Goal: Task Accomplishment & Management: Complete application form

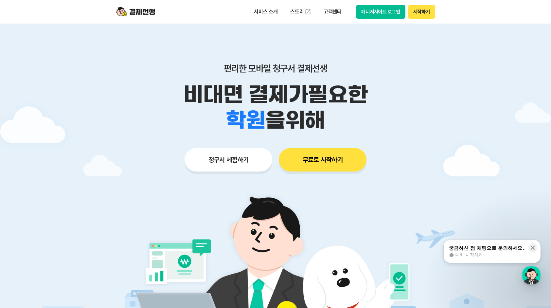
click at [332, 159] on button "무료로 시작하기" at bounding box center [323, 160] width 88 height 24
click at [236, 159] on button "청구서 체험하기" at bounding box center [228, 160] width 88 height 24
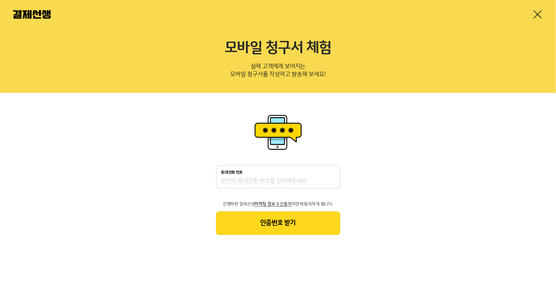
click at [254, 180] on input "휴대전화 번호" at bounding box center [278, 181] width 114 height 8
type input "01095221068"
click at [260, 223] on button "인증번호 받기" at bounding box center [278, 223] width 124 height 24
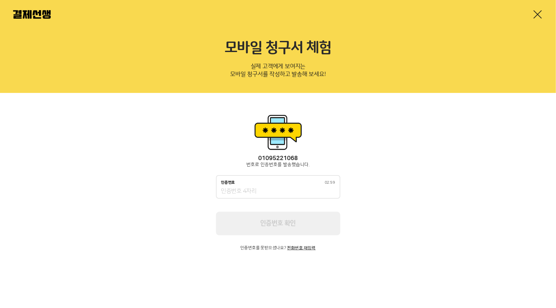
click at [261, 194] on input "인증번호 02:59" at bounding box center [278, 191] width 114 height 8
click at [255, 193] on input "인증번호 02:40" at bounding box center [278, 191] width 114 height 8
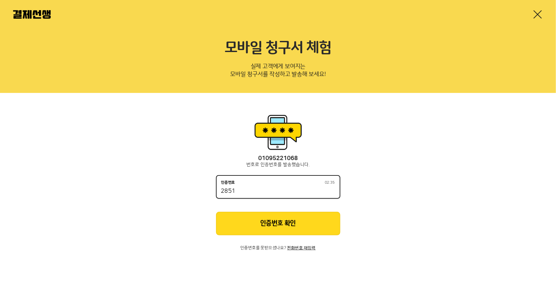
type input "2851"
click at [277, 226] on button "인증번호 확인" at bounding box center [278, 224] width 124 height 24
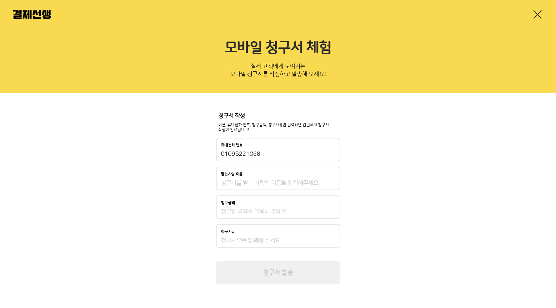
click at [277, 185] on input "받는사람 이름" at bounding box center [278, 183] width 114 height 8
type input "d"
type input "[PERSON_NAME]"
type input "100"
click at [287, 243] on input "청구사유" at bounding box center [278, 240] width 114 height 8
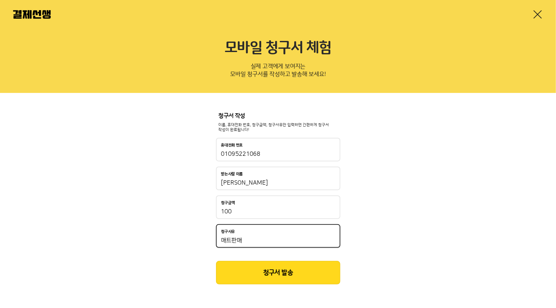
type input "매트판매"
click at [284, 273] on button "청구서 발송" at bounding box center [278, 273] width 124 height 24
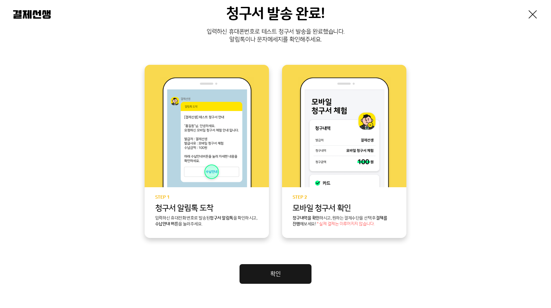
scroll to position [98, 0]
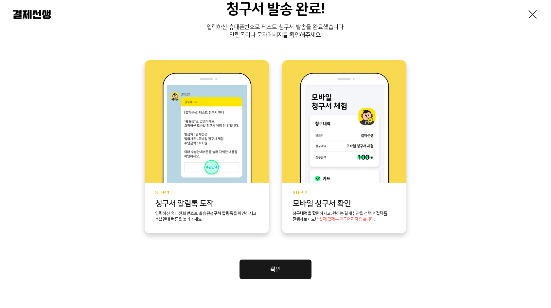
click at [289, 270] on link "확인" at bounding box center [275, 269] width 72 height 20
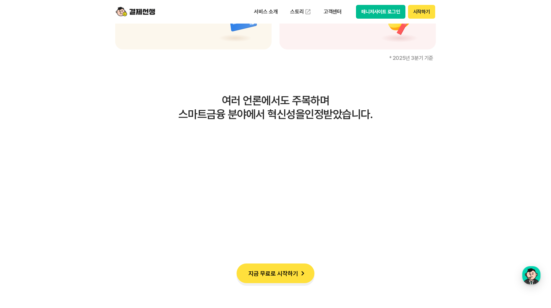
scroll to position [1145, 0]
